Goal: Transaction & Acquisition: Purchase product/service

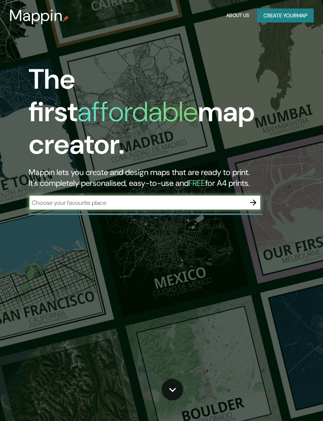
click at [248, 195] on button "button" at bounding box center [253, 202] width 15 height 15
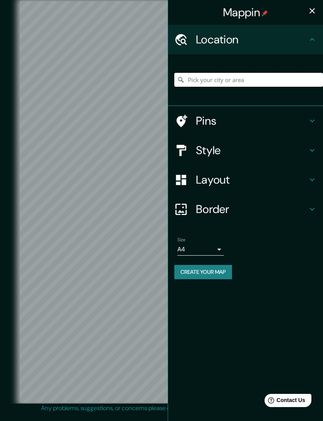
click at [243, 77] on input "Pick your city or area" at bounding box center [248, 80] width 149 height 14
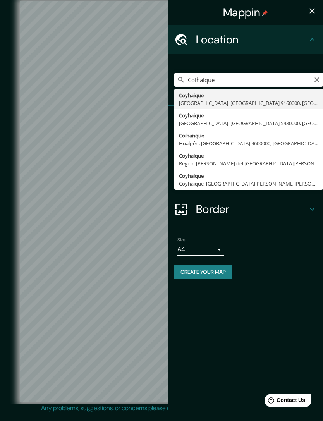
type input "Coyhaique, [GEOGRAPHIC_DATA][PERSON_NAME][PERSON_NAME], [GEOGRAPHIC_DATA]"
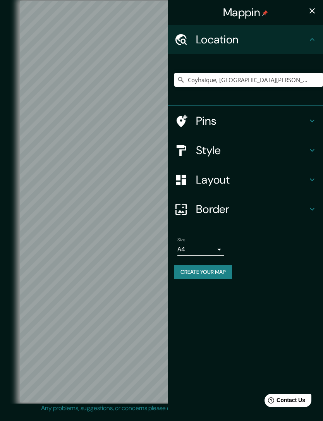
click at [310, 146] on icon at bounding box center [312, 150] width 9 height 9
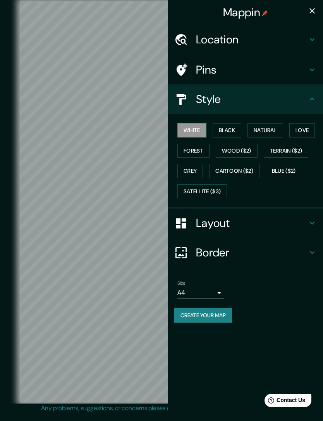
click at [193, 148] on button "Forest" at bounding box center [193, 151] width 32 height 14
click at [250, 40] on h4 "Location" at bounding box center [252, 40] width 112 height 14
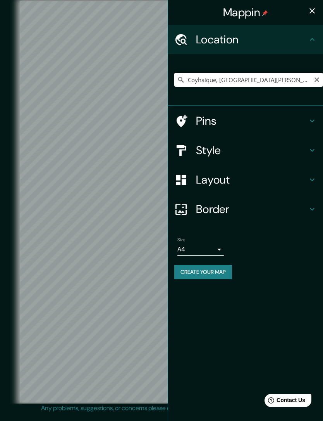
click at [297, 80] on input "Coyhaique, [GEOGRAPHIC_DATA][PERSON_NAME][PERSON_NAME], [GEOGRAPHIC_DATA]" at bounding box center [248, 80] width 149 height 14
click at [303, 78] on input "Coyhaique, [GEOGRAPHIC_DATA][PERSON_NAME][PERSON_NAME], [GEOGRAPHIC_DATA]" at bounding box center [248, 80] width 149 height 14
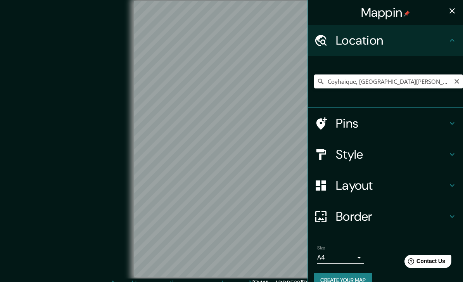
click at [323, 12] on icon "button" at bounding box center [451, 10] width 5 height 5
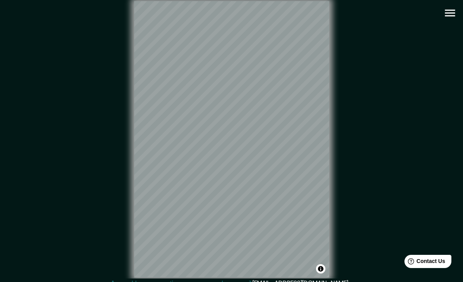
click at [323, 13] on icon "button" at bounding box center [449, 13] width 10 height 7
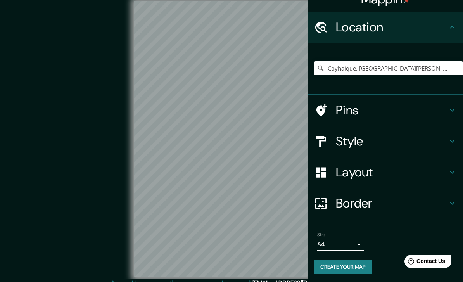
scroll to position [12, 0]
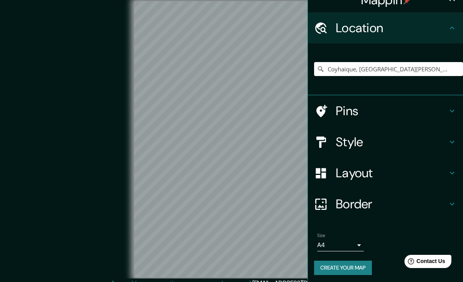
click at [323, 170] on h4 "Layout" at bounding box center [392, 172] width 112 height 15
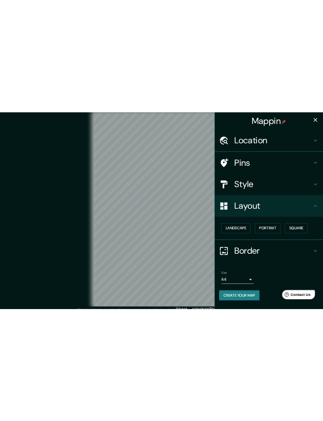
scroll to position [0, 0]
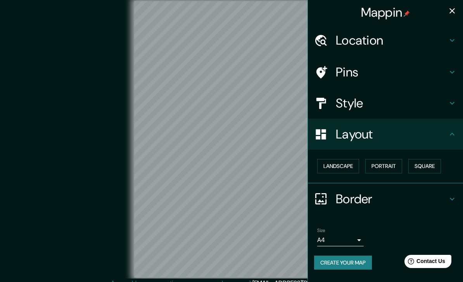
click at [323, 166] on button "Landscape" at bounding box center [338, 166] width 42 height 14
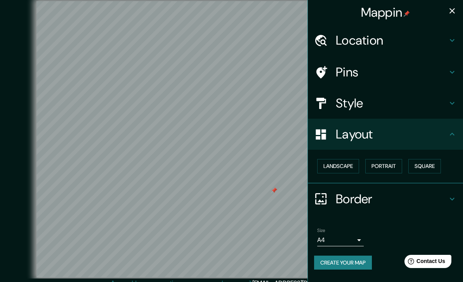
click at [323, 12] on icon "button" at bounding box center [451, 10] width 9 height 9
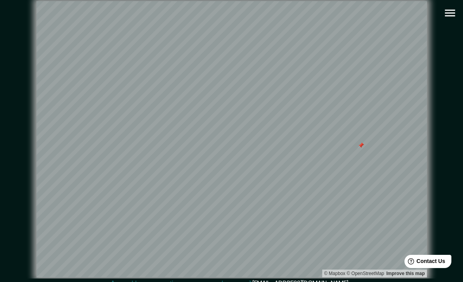
click at [323, 148] on div at bounding box center [361, 145] width 6 height 6
click at [256, 156] on div at bounding box center [258, 153] width 6 height 6
click at [323, 64] on div at bounding box center [340, 60] width 6 height 6
click at [323, 113] on div at bounding box center [380, 110] width 6 height 6
